Goal: Check status: Check status

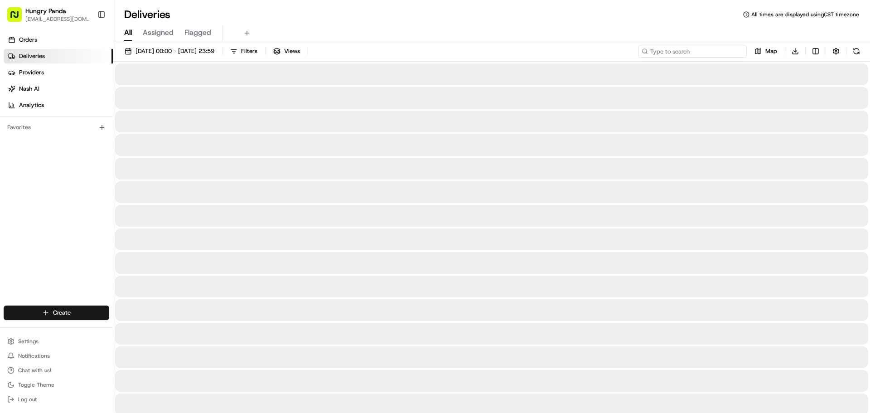
click at [685, 49] on input at bounding box center [692, 51] width 109 height 13
paste input "9617899325058739391664"
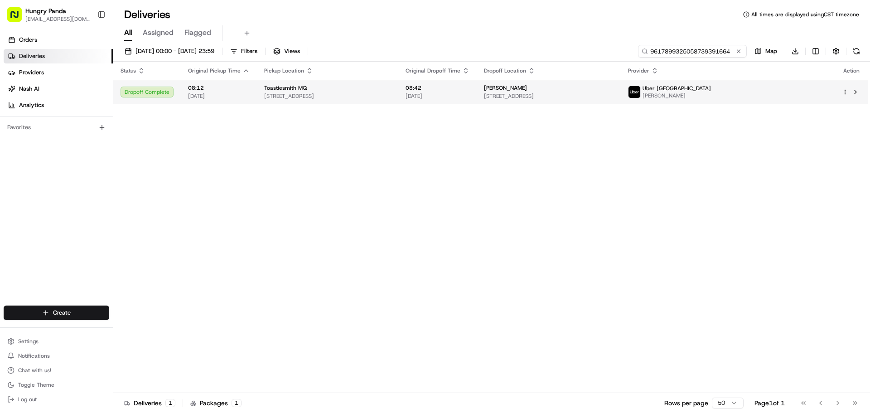
type input "9617899325058739391664"
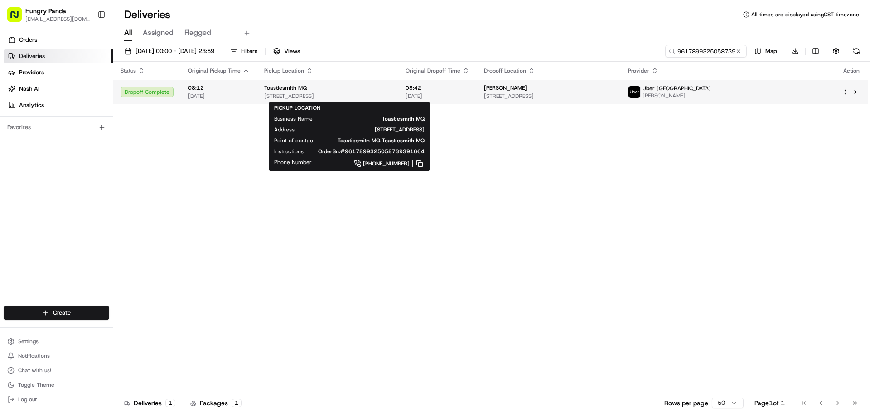
click at [391, 88] on div "Toastiesmith MQ" at bounding box center [327, 87] width 127 height 7
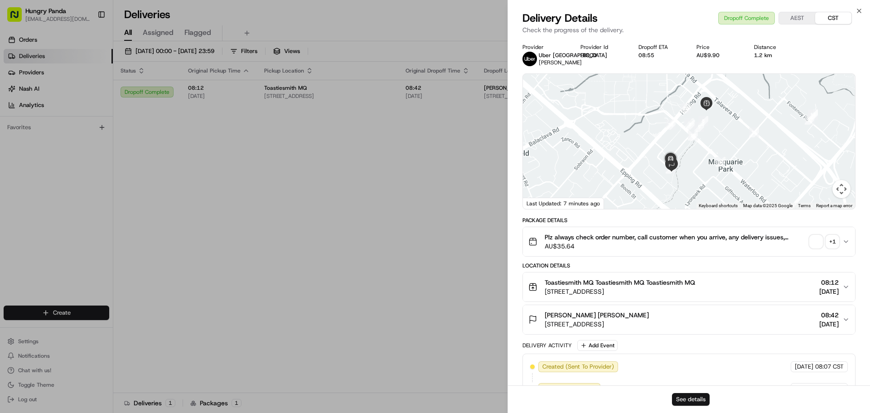
click at [680, 399] on button "See details" at bounding box center [691, 399] width 38 height 13
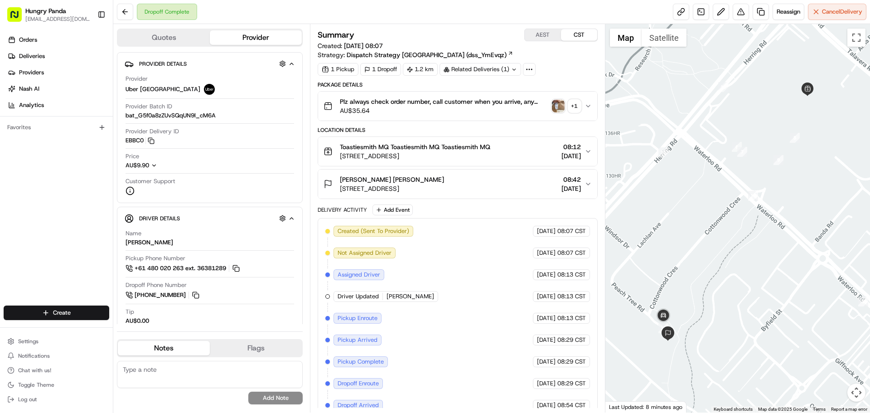
click at [558, 109] on img "button" at bounding box center [558, 106] width 13 height 13
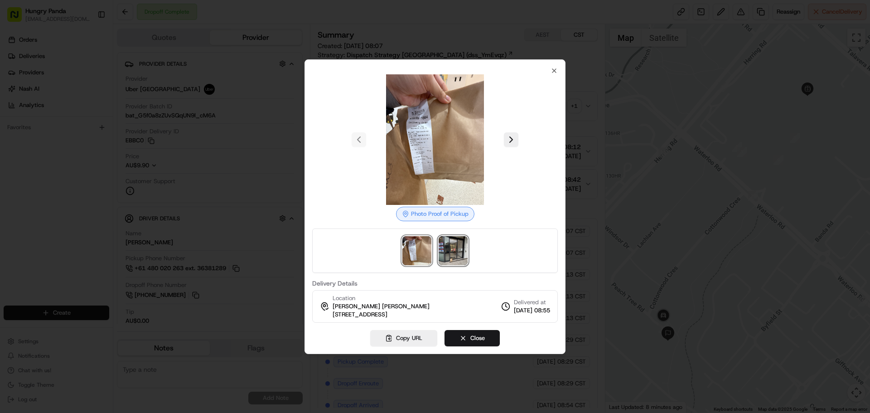
click at [449, 247] on img at bounding box center [452, 250] width 29 height 29
